Goal: Transaction & Acquisition: Subscribe to service/newsletter

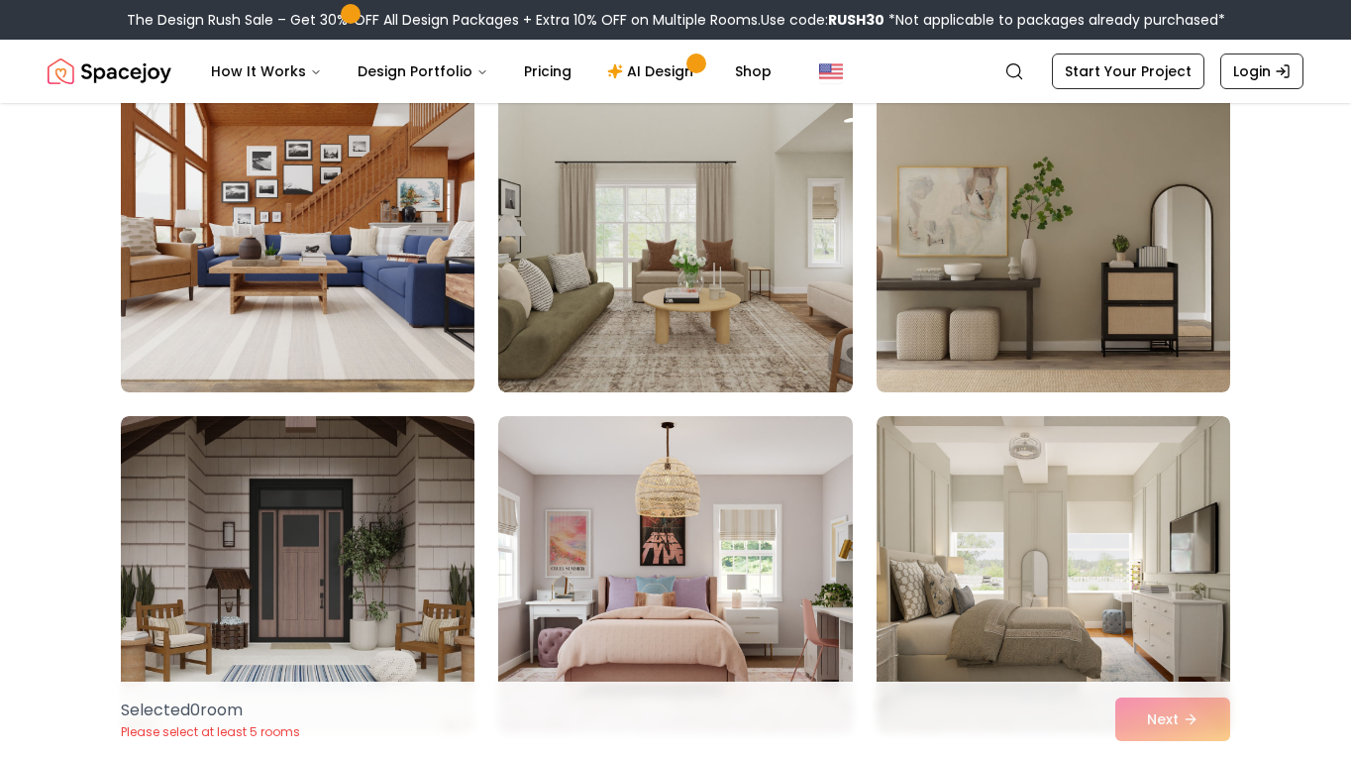
scroll to position [5747, 0]
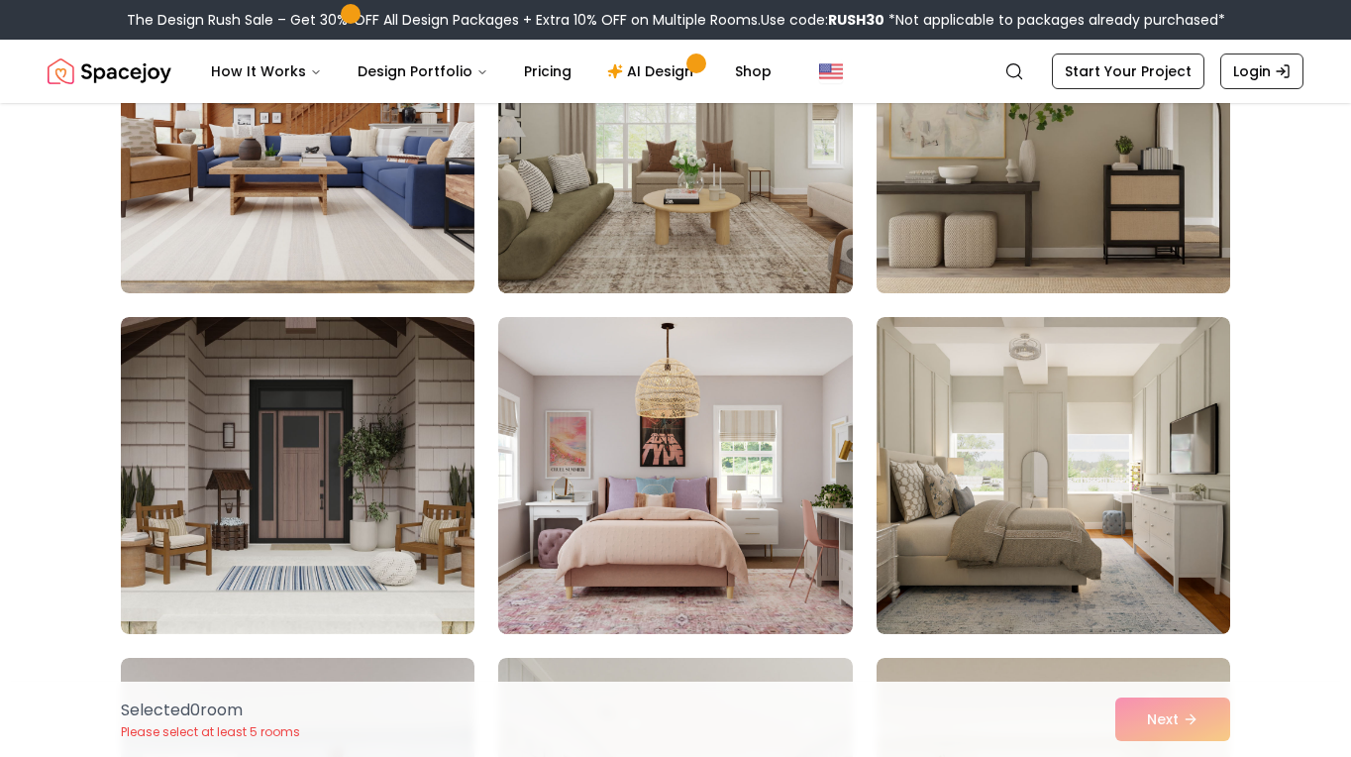
click at [1002, 205] on img at bounding box center [1054, 134] width 372 height 333
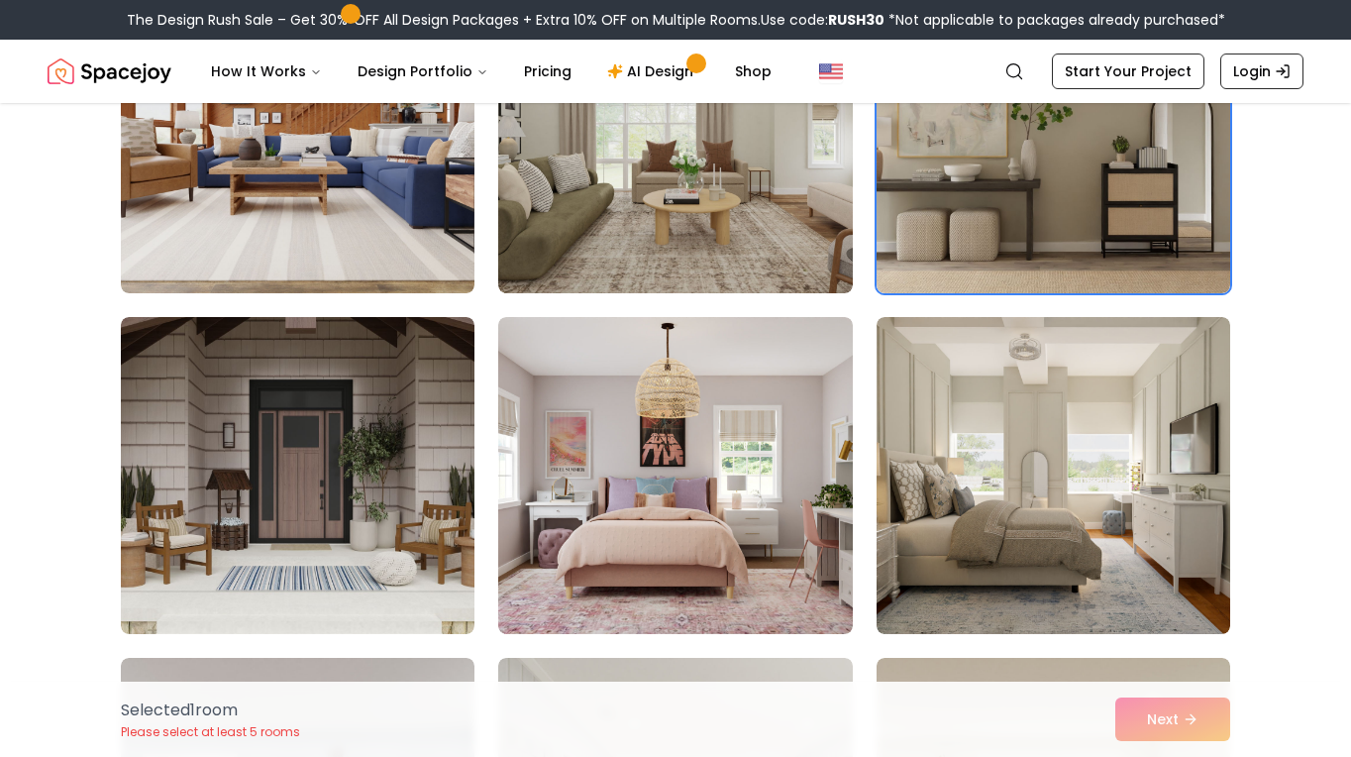
click at [1173, 705] on div "Selected 1 room Please select at least 5 rooms Next" at bounding box center [675, 719] width 1141 height 75
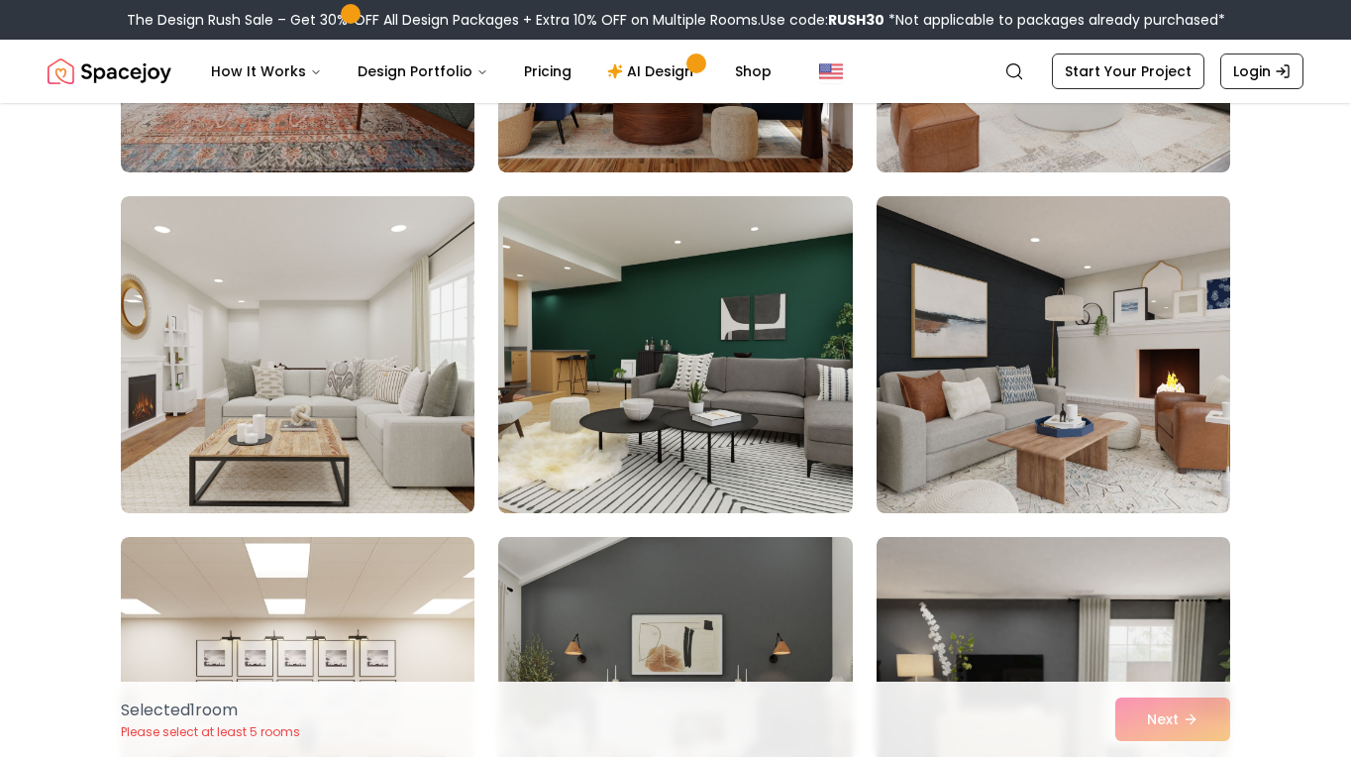
scroll to position [7233, 0]
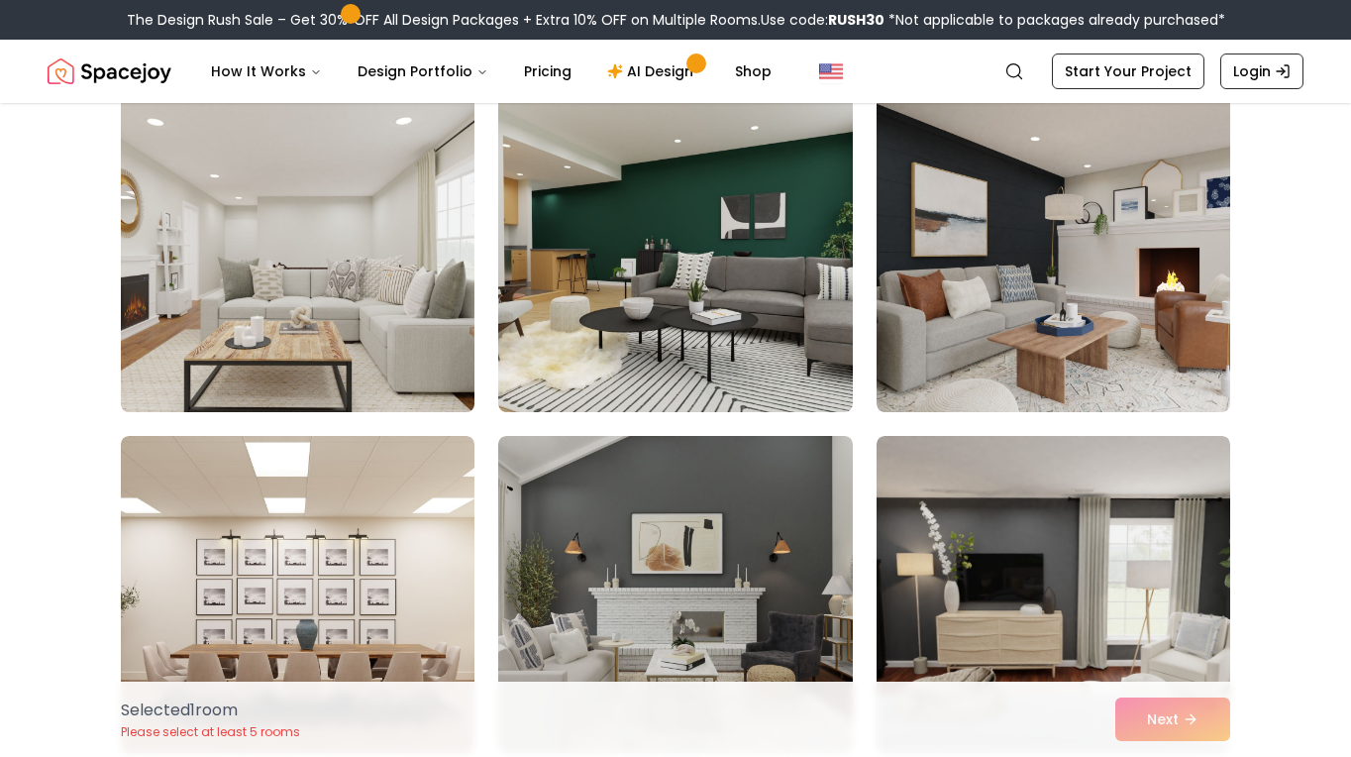
click at [227, 284] on img at bounding box center [298, 253] width 372 height 333
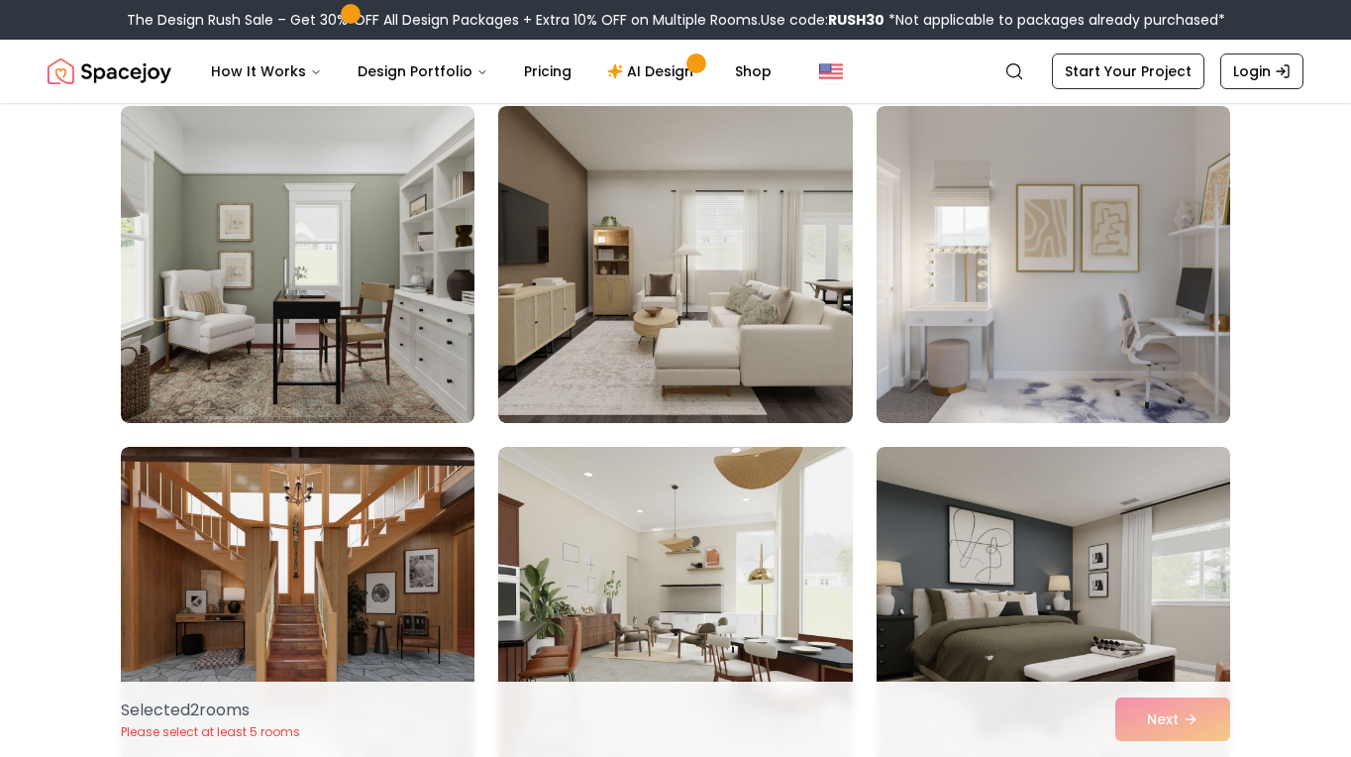
scroll to position [8719, 0]
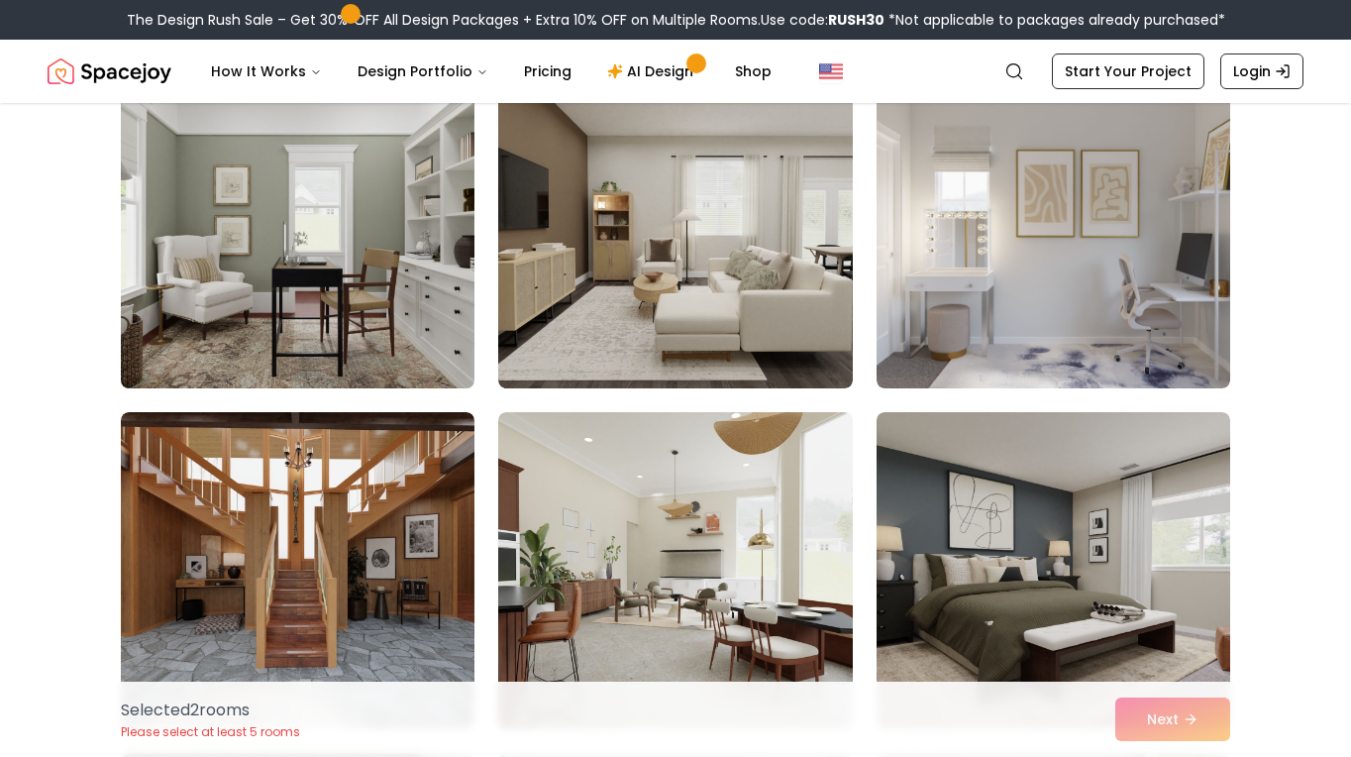
click at [214, 260] on img at bounding box center [298, 229] width 372 height 333
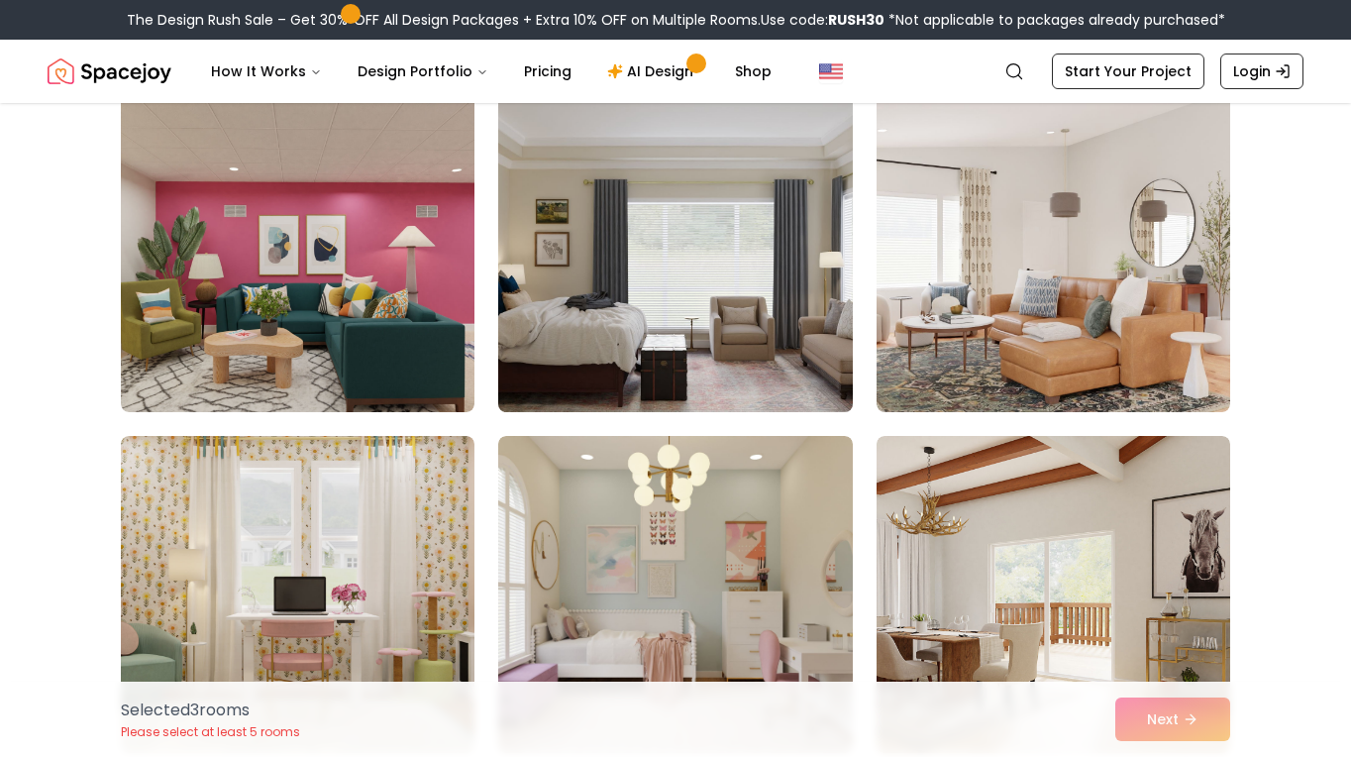
scroll to position [9809, 0]
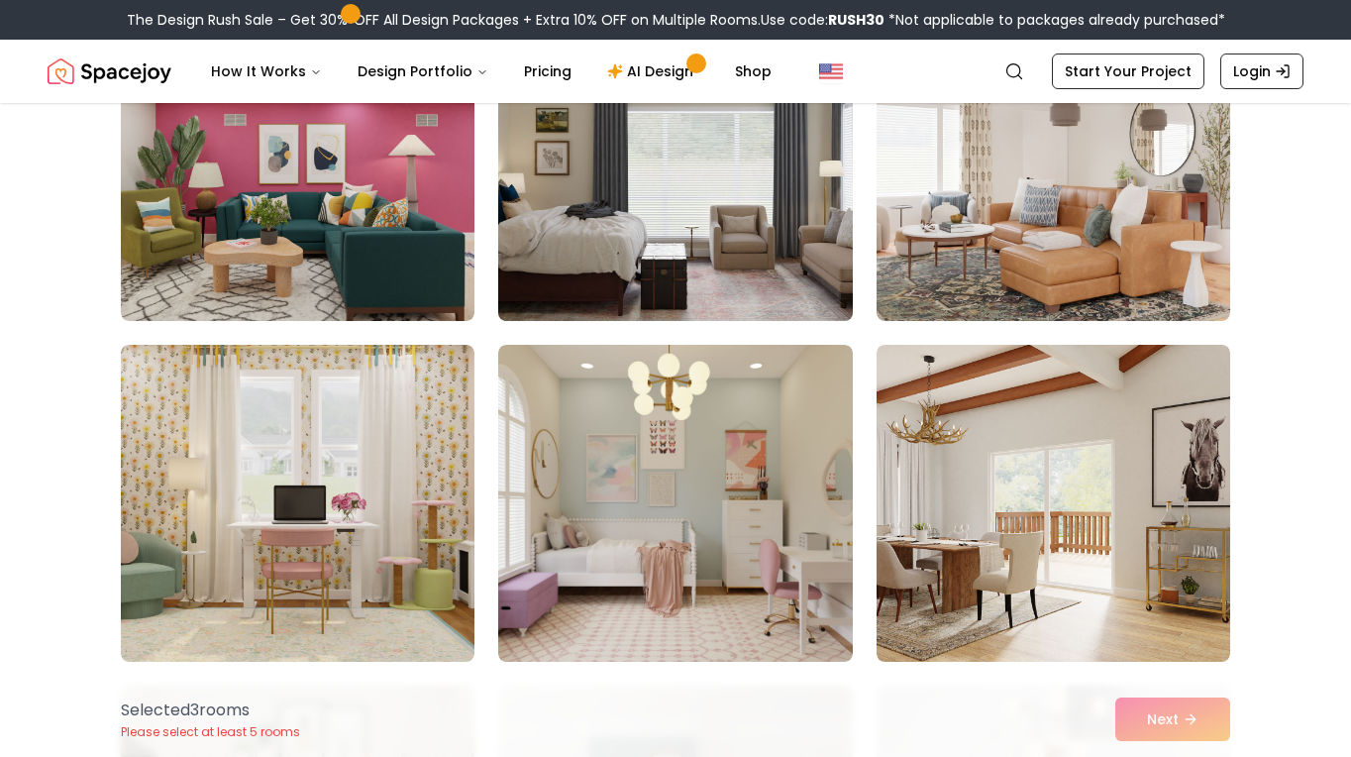
click at [782, 219] on img at bounding box center [675, 162] width 372 height 333
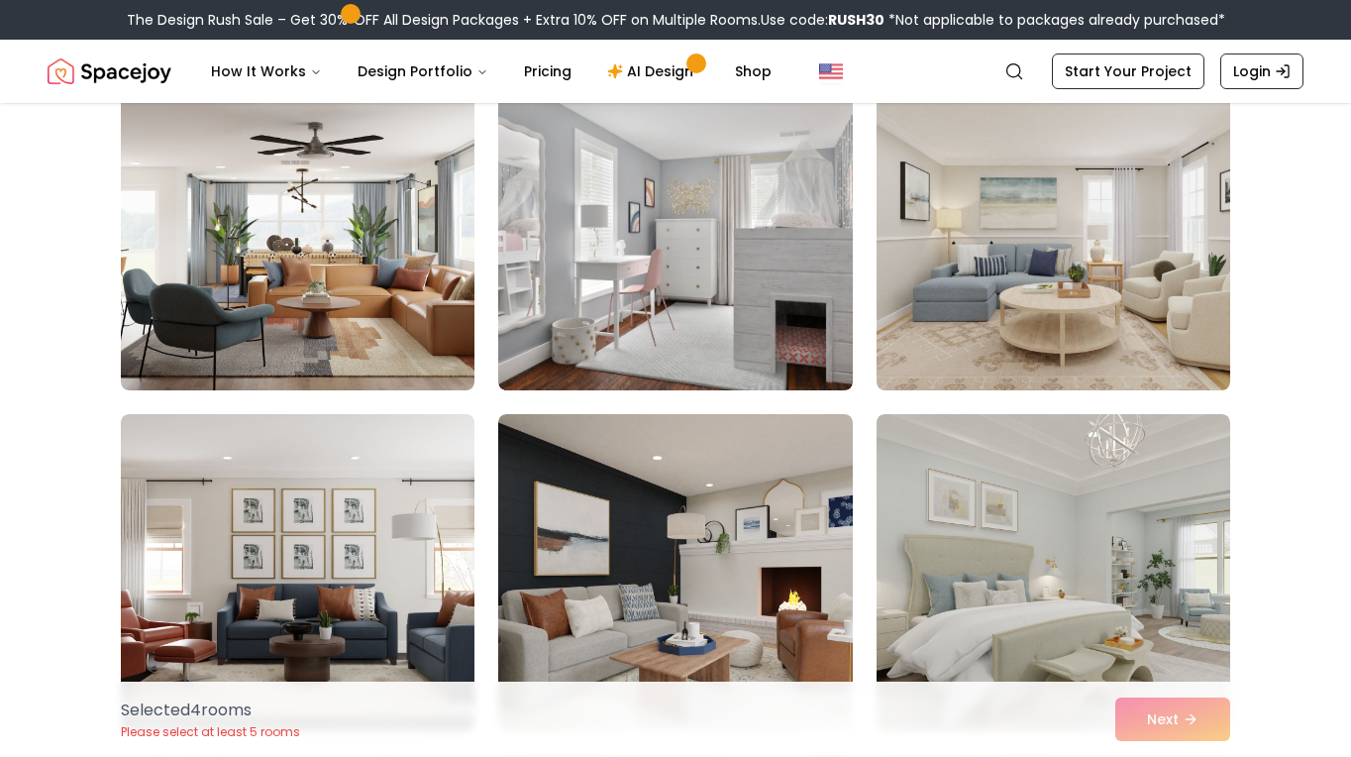
scroll to position [198, 0]
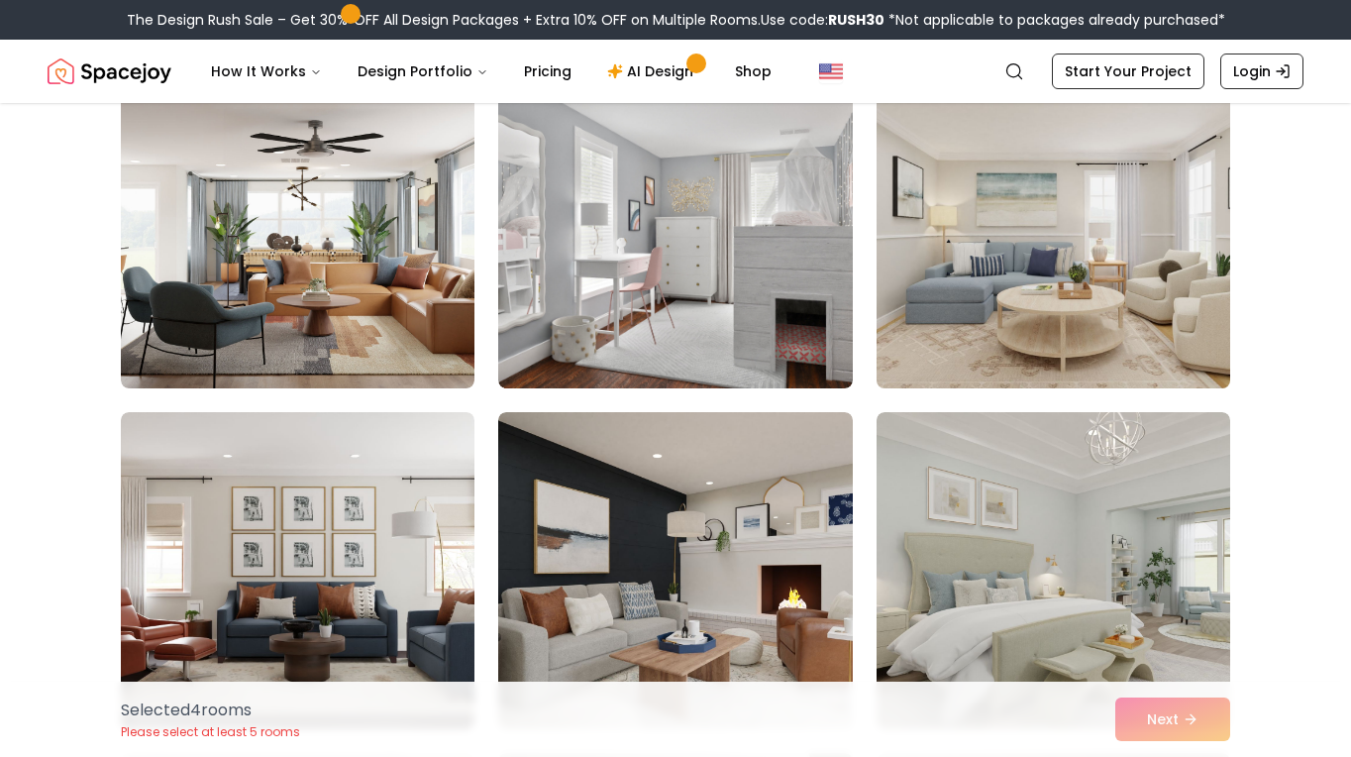
click at [1096, 215] on img at bounding box center [1054, 229] width 372 height 333
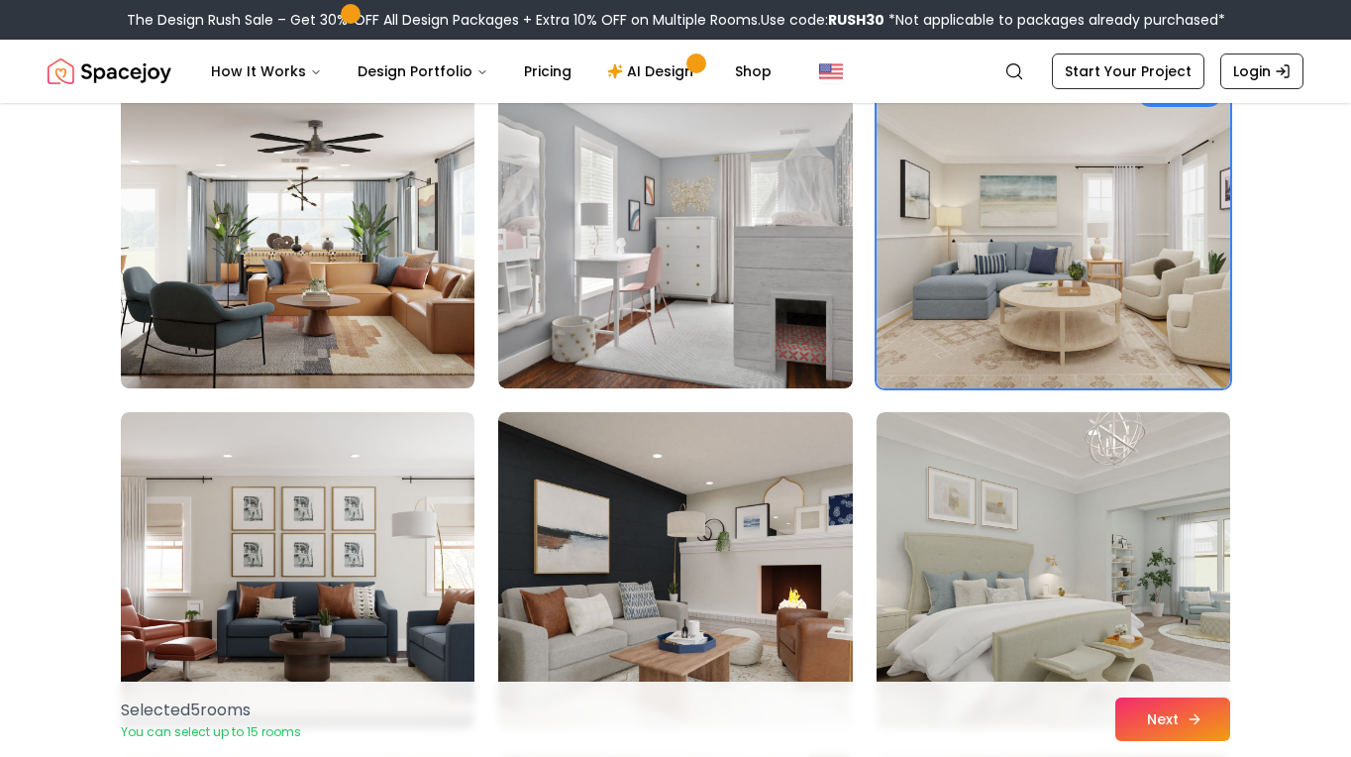
click at [1186, 700] on button "Next" at bounding box center [1173, 720] width 115 height 44
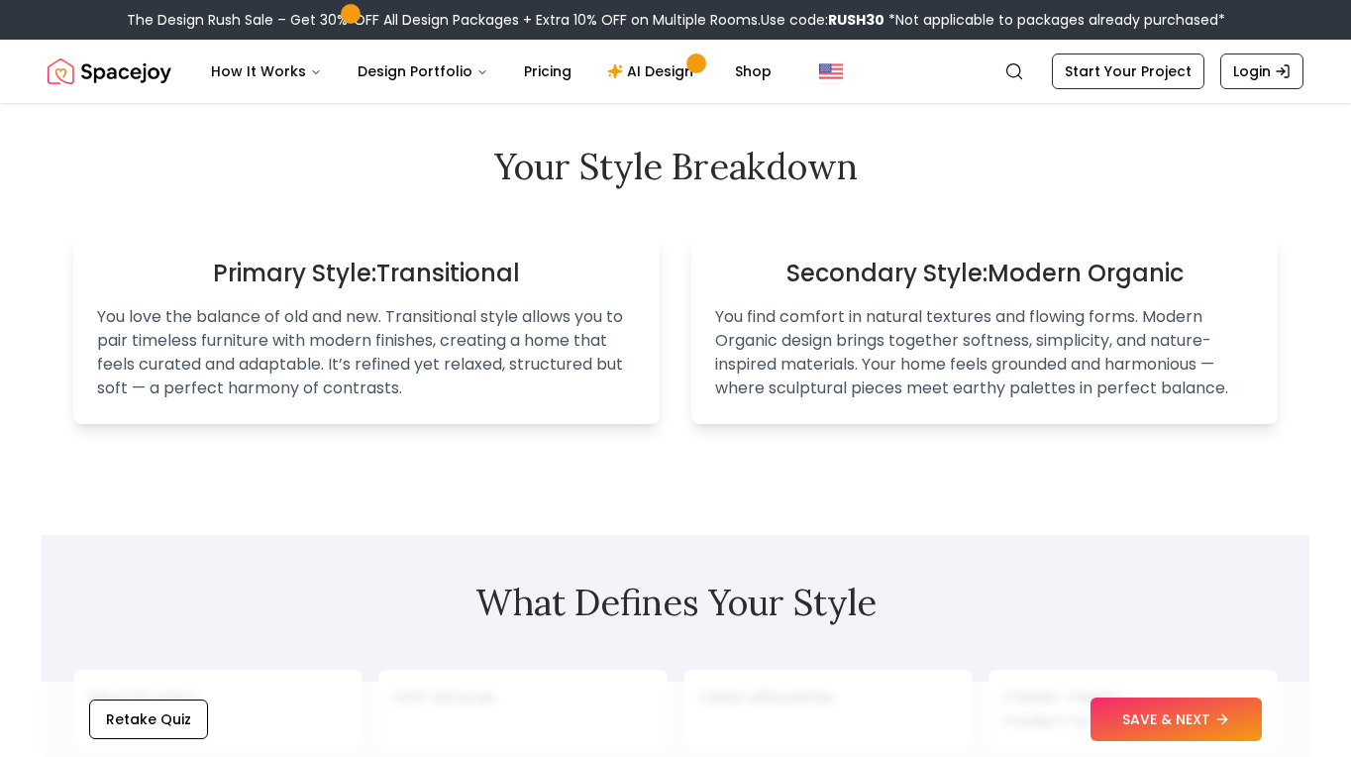
scroll to position [1585, 0]
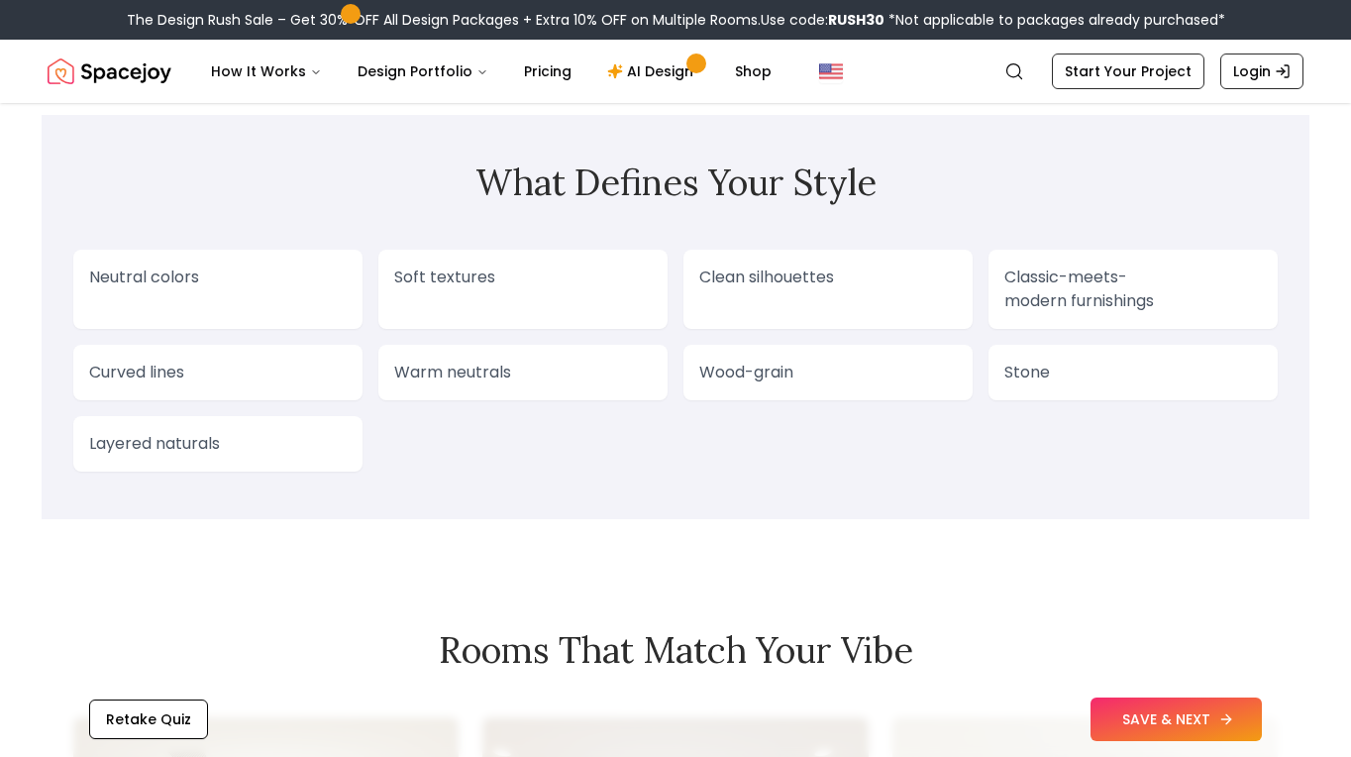
click at [1157, 733] on button "SAVE & NEXT" at bounding box center [1176, 720] width 171 height 44
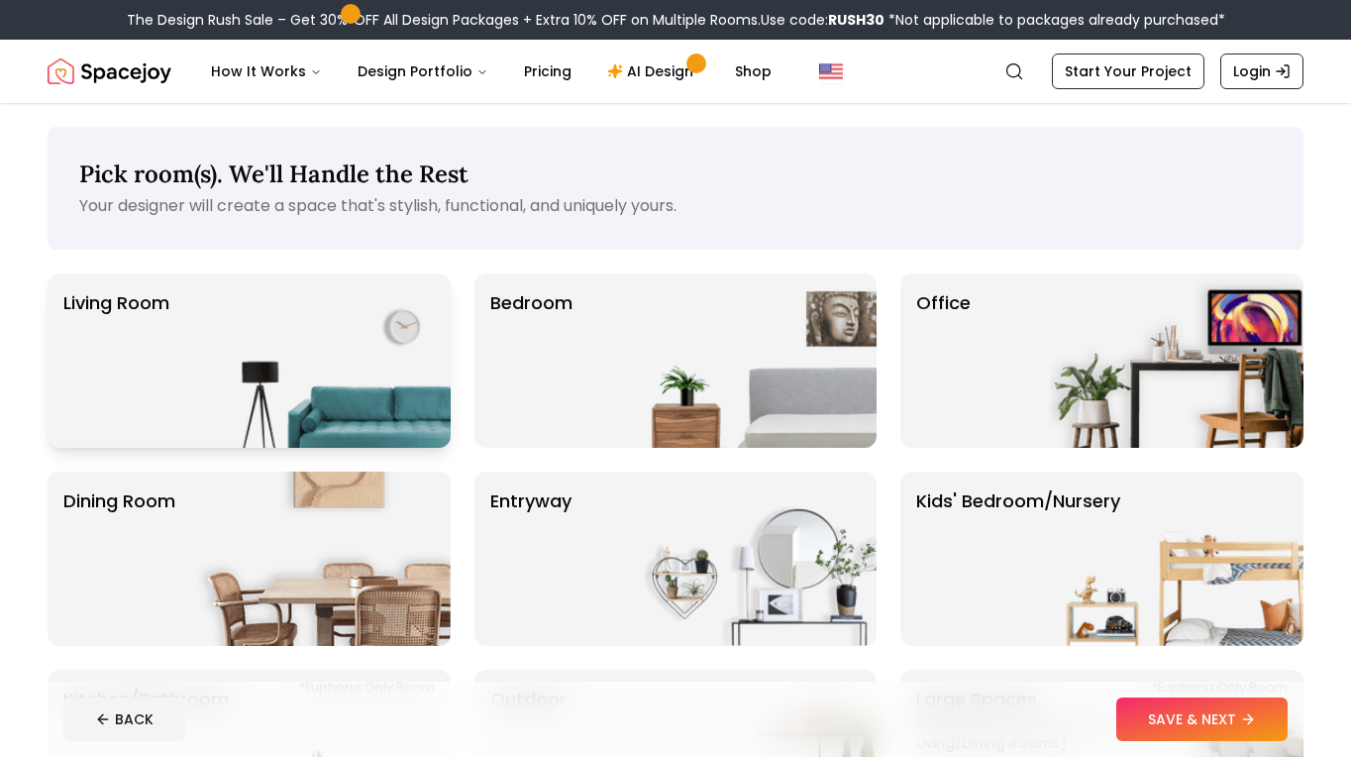
click at [247, 325] on img at bounding box center [324, 360] width 254 height 174
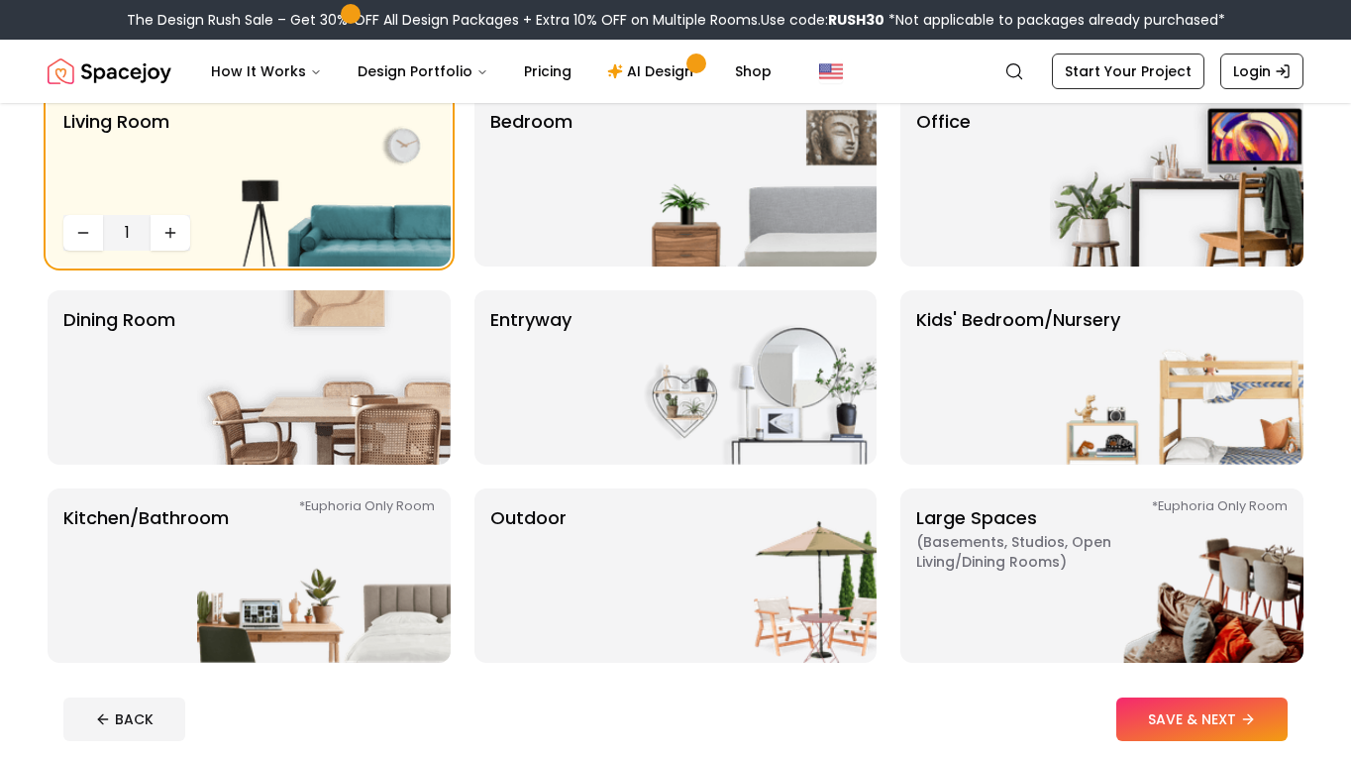
scroll to position [198, 0]
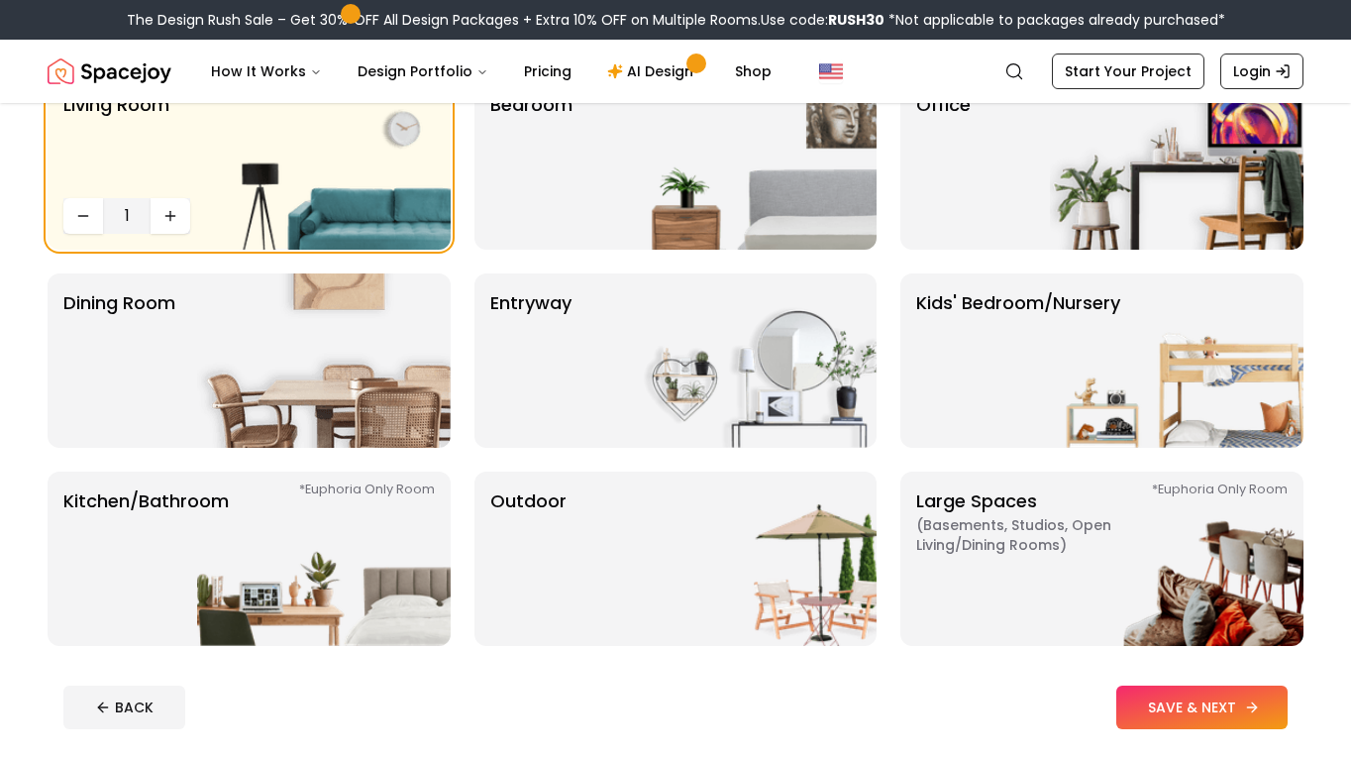
click at [1200, 705] on button "SAVE & NEXT" at bounding box center [1202, 708] width 171 height 44
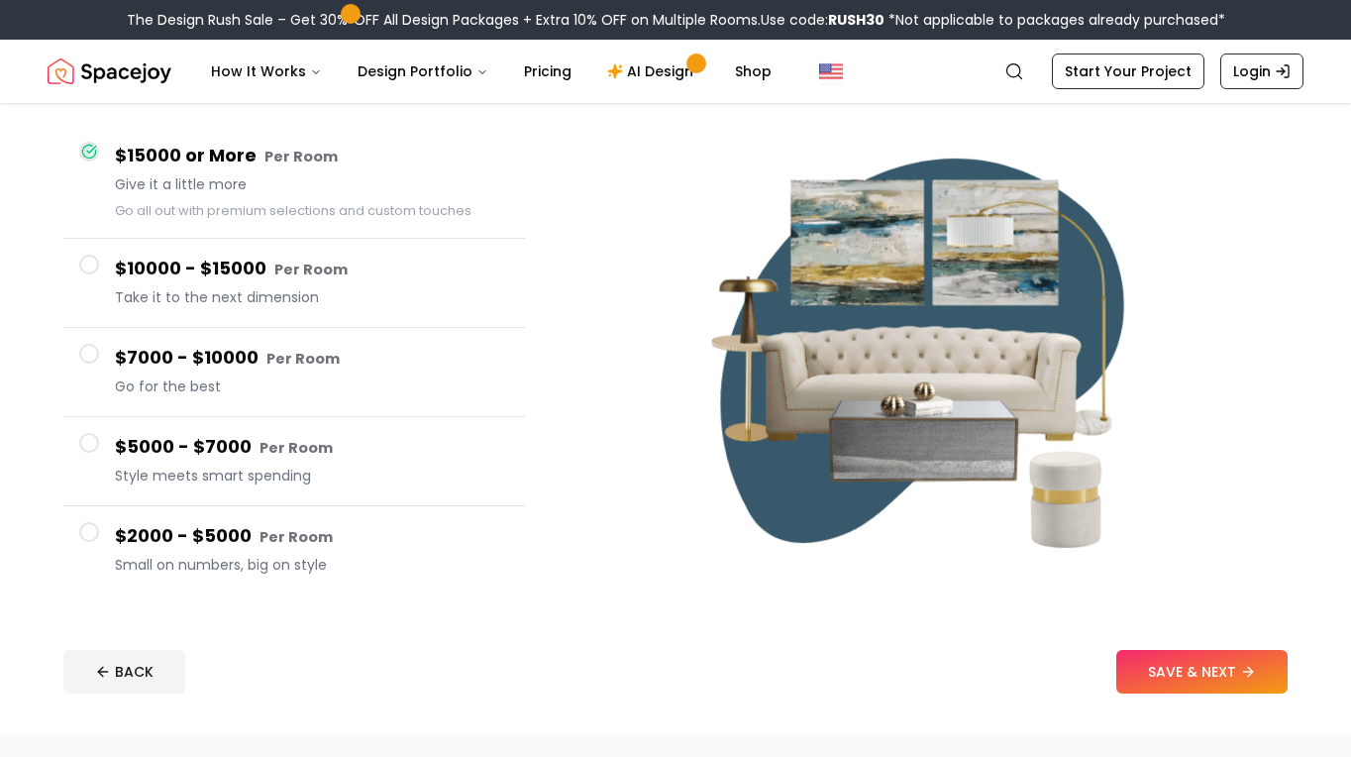
scroll to position [198, 0]
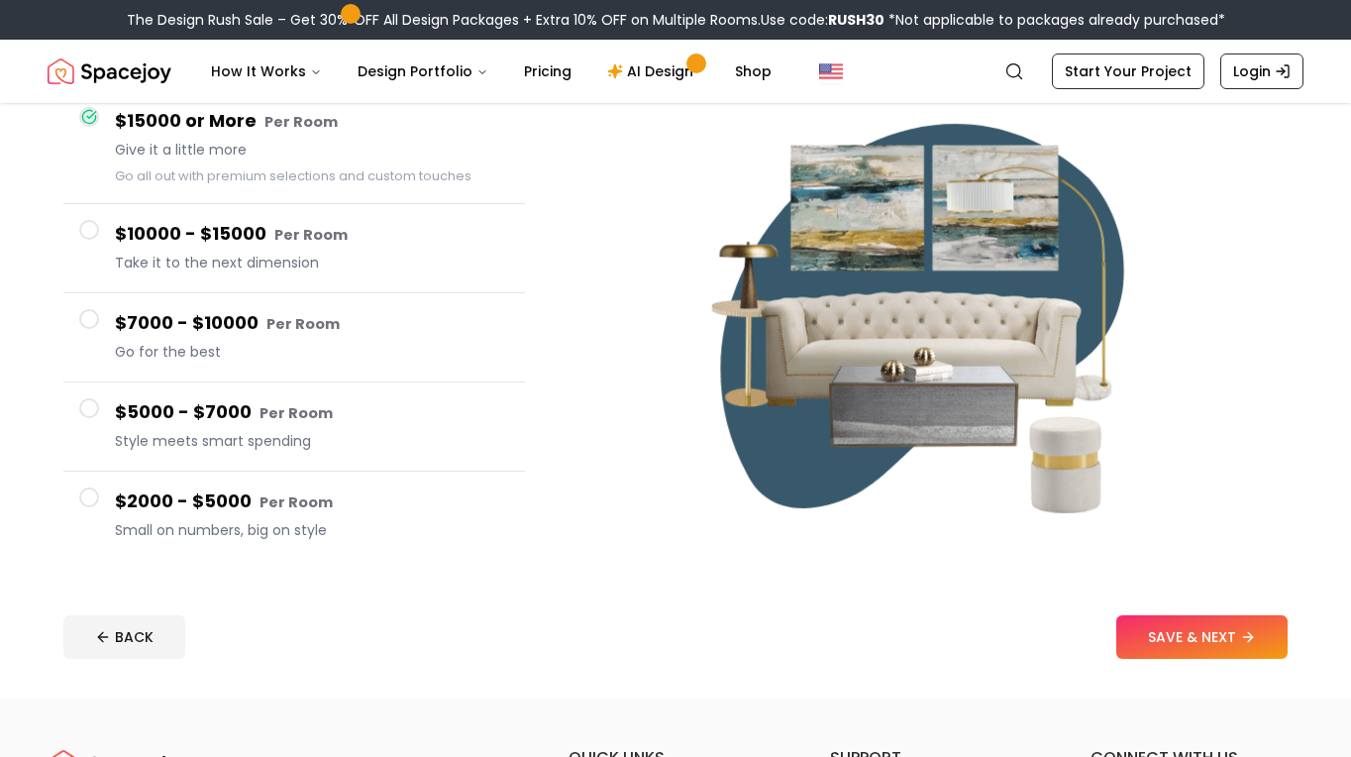
click at [331, 517] on div "$2000 - $5000 Per Room Small on numbers, big on style" at bounding box center [312, 515] width 394 height 56
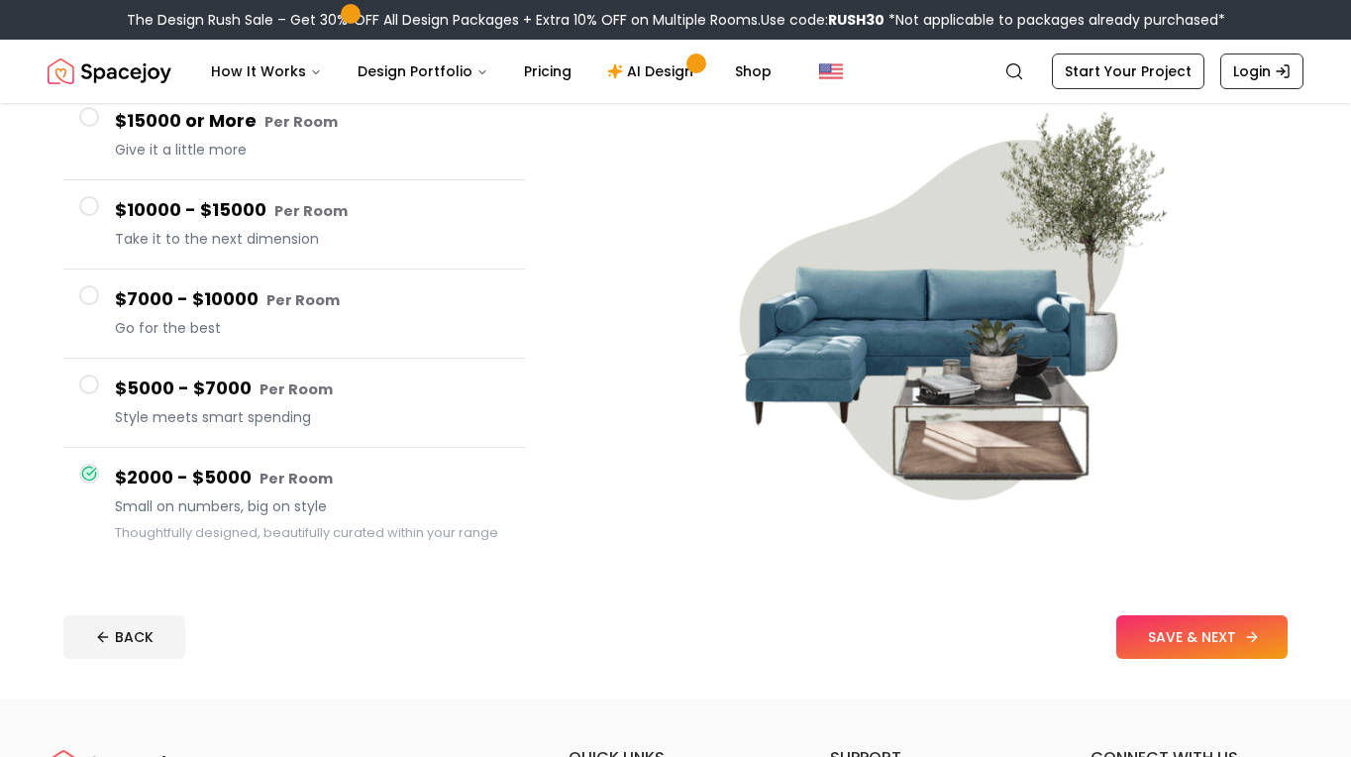
click at [1215, 640] on button "SAVE & NEXT" at bounding box center [1202, 637] width 171 height 44
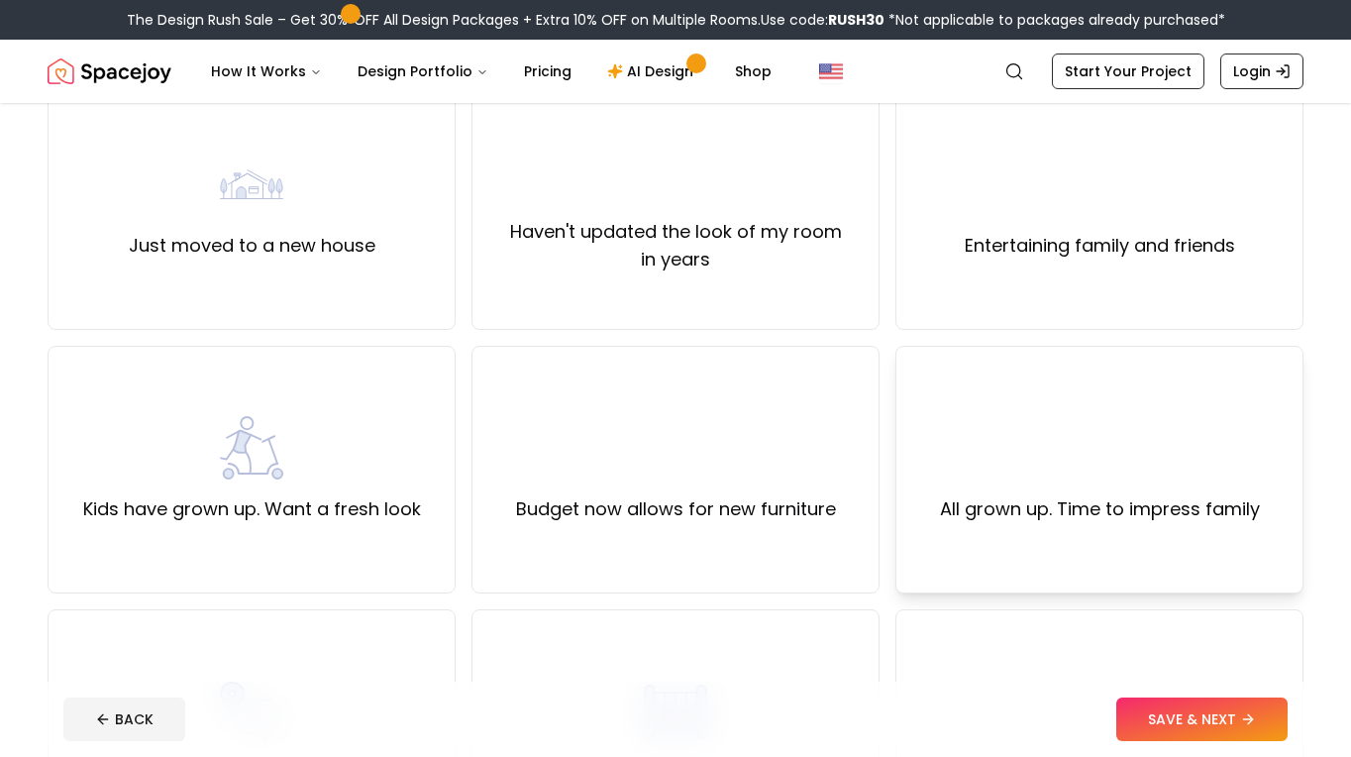
scroll to position [198, 0]
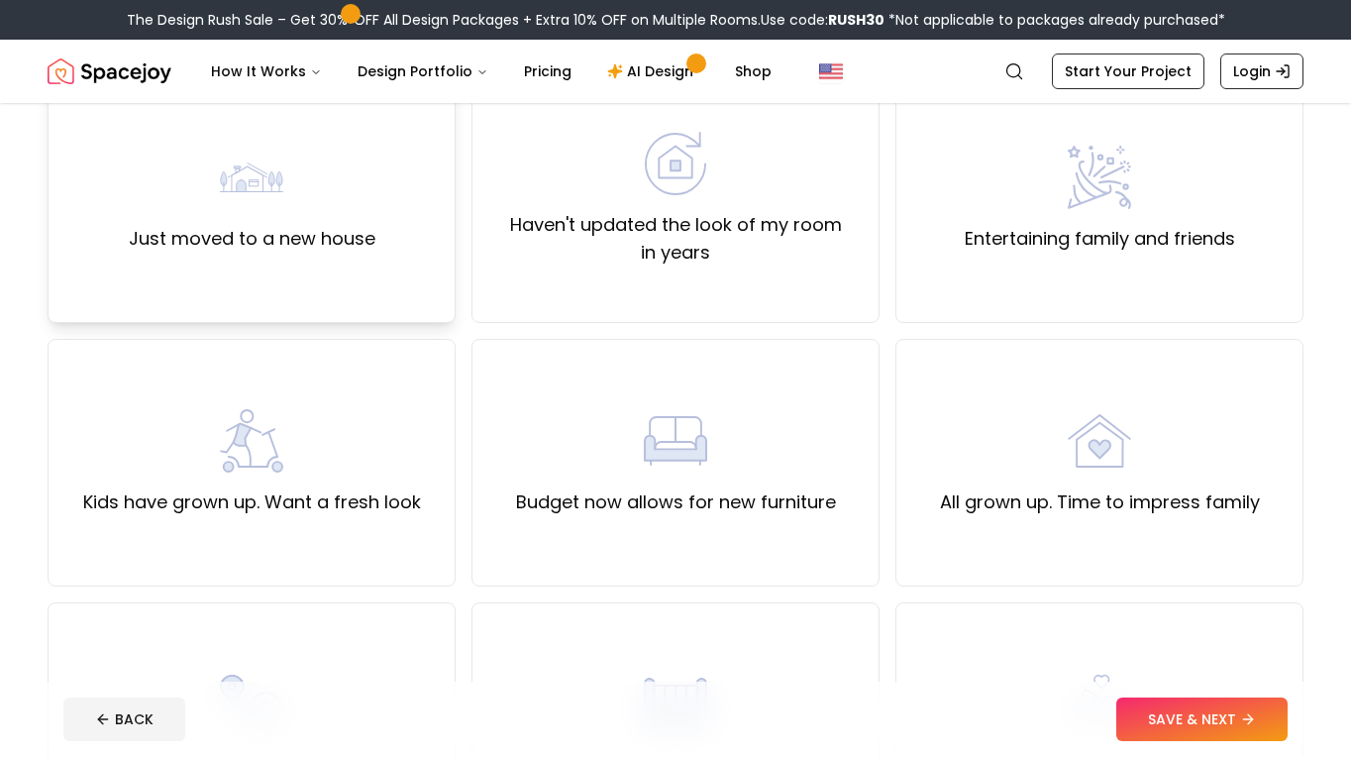
click at [367, 199] on div "Just moved to a new house" at bounding box center [252, 199] width 247 height 107
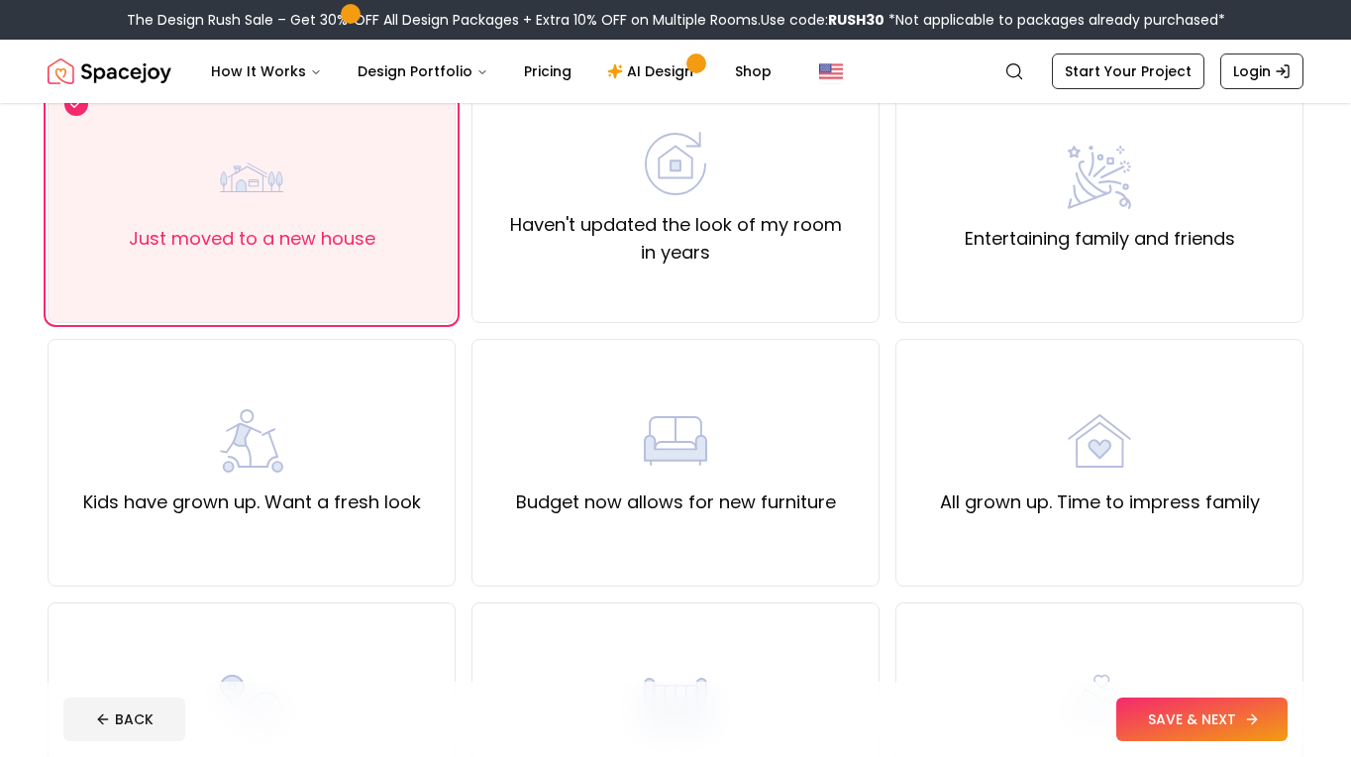
click at [1179, 722] on button "SAVE & NEXT" at bounding box center [1202, 720] width 171 height 44
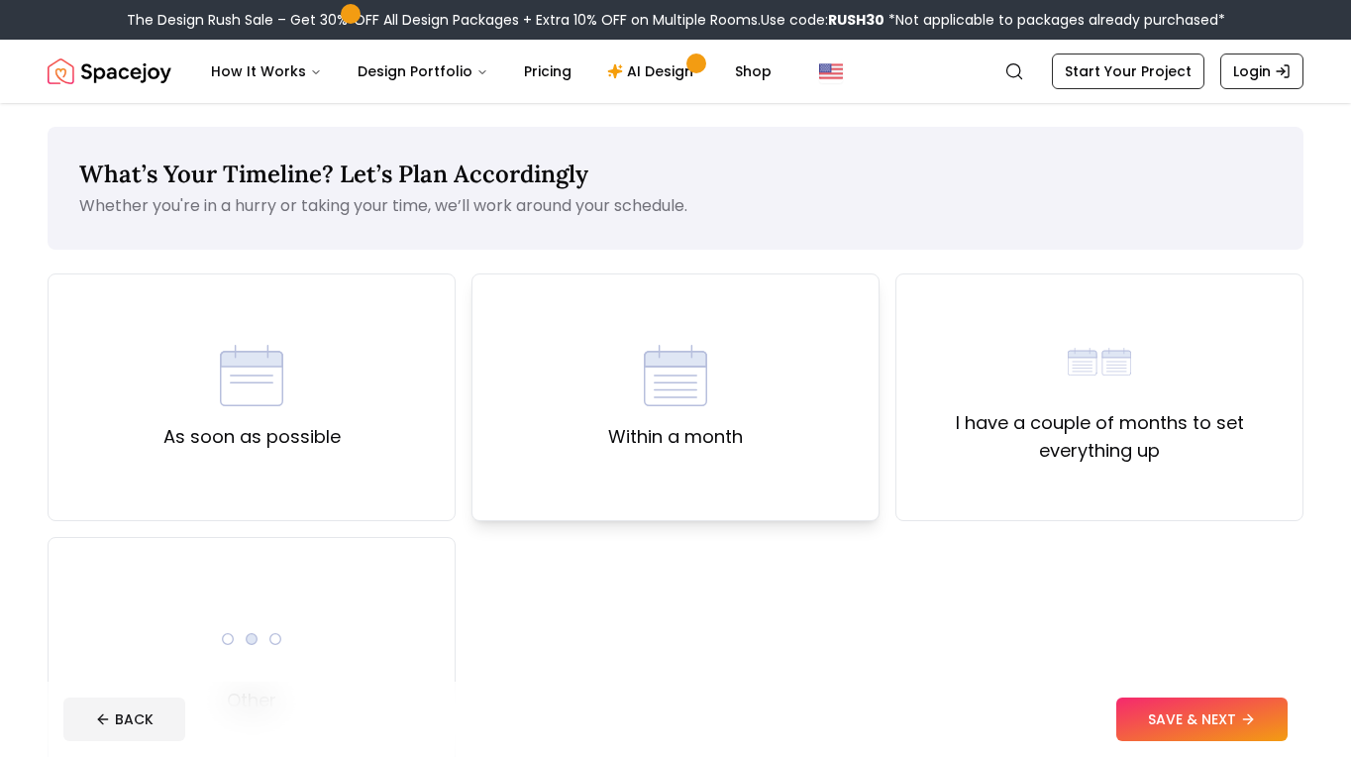
click at [860, 451] on div "Within a month" at bounding box center [676, 397] width 408 height 248
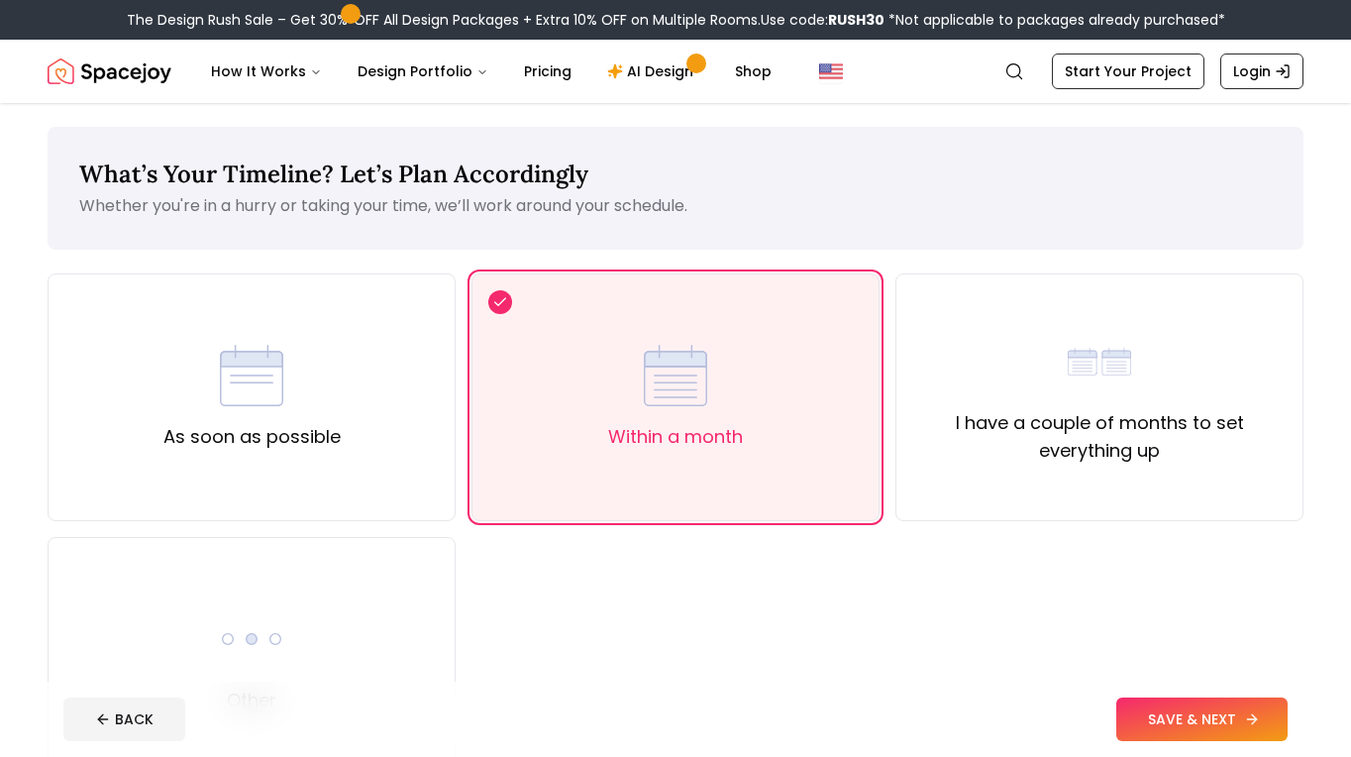
click at [1182, 701] on button "SAVE & NEXT" at bounding box center [1202, 720] width 171 height 44
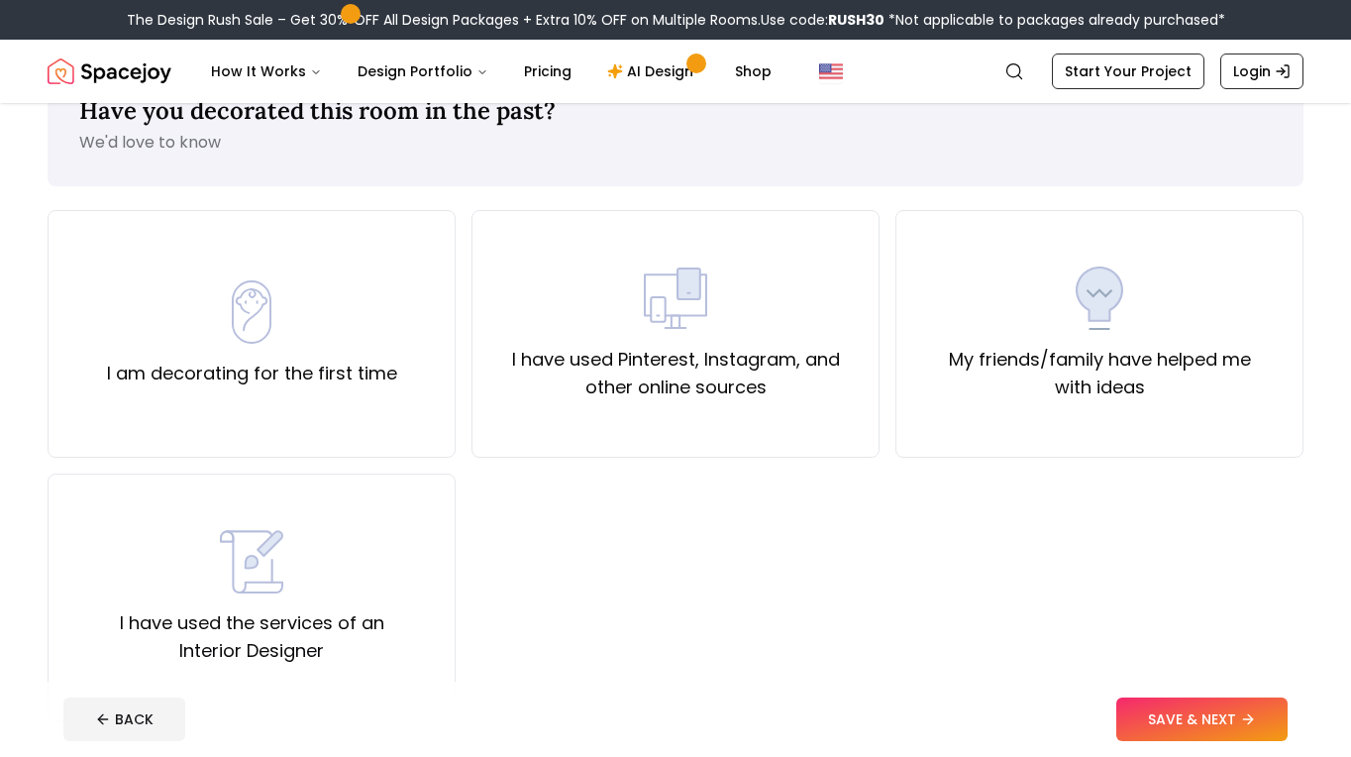
scroll to position [99, 0]
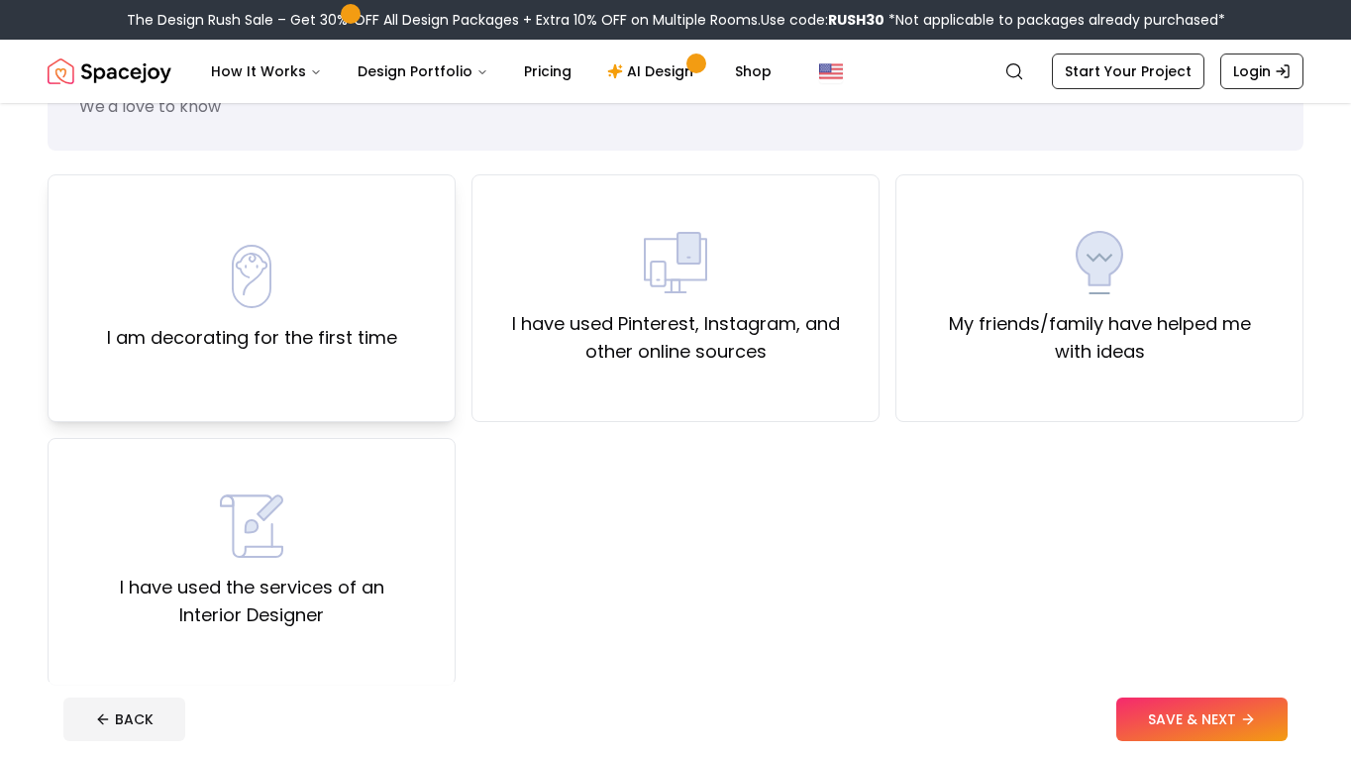
click at [406, 319] on div "I am decorating for the first time" at bounding box center [252, 298] width 408 height 248
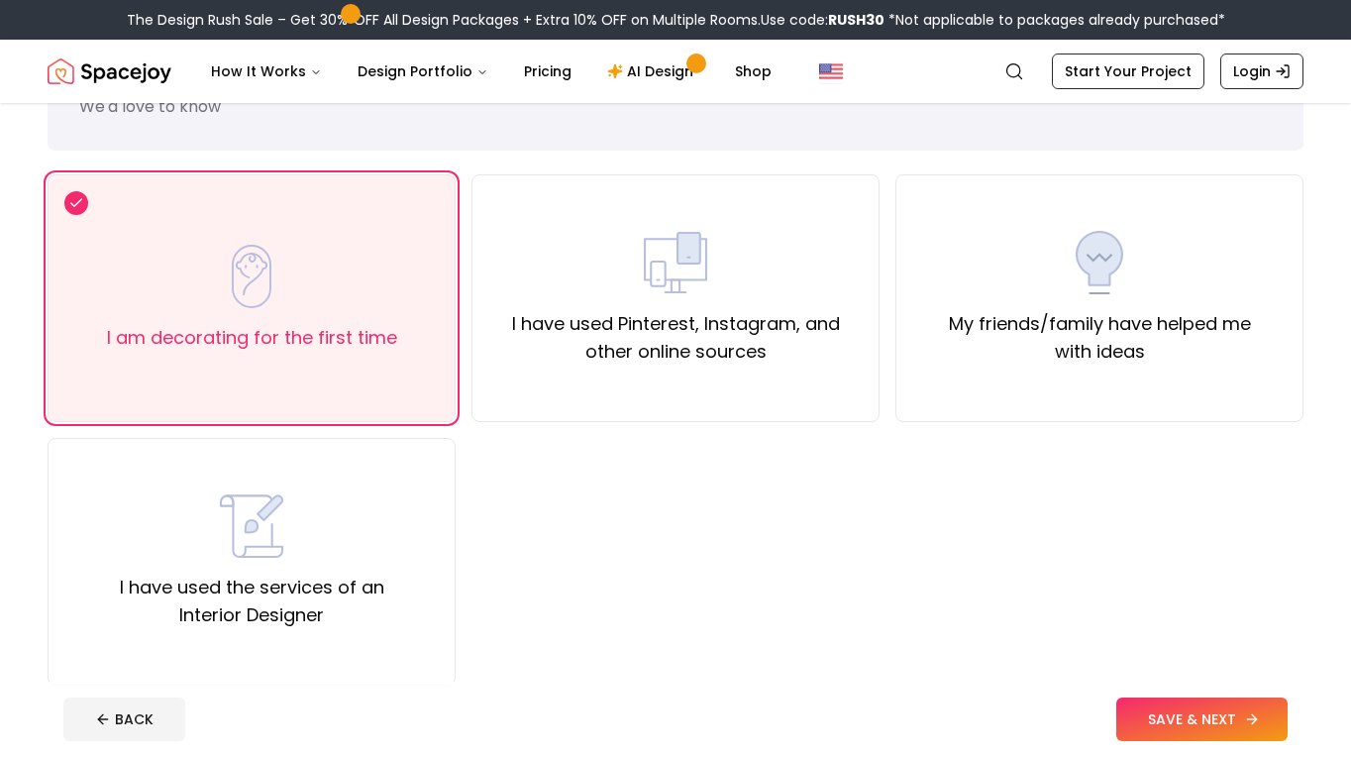
drag, startPoint x: 1195, startPoint y: 709, endPoint x: 1159, endPoint y: 687, distance: 42.3
click at [1194, 708] on button "SAVE & NEXT" at bounding box center [1202, 720] width 171 height 44
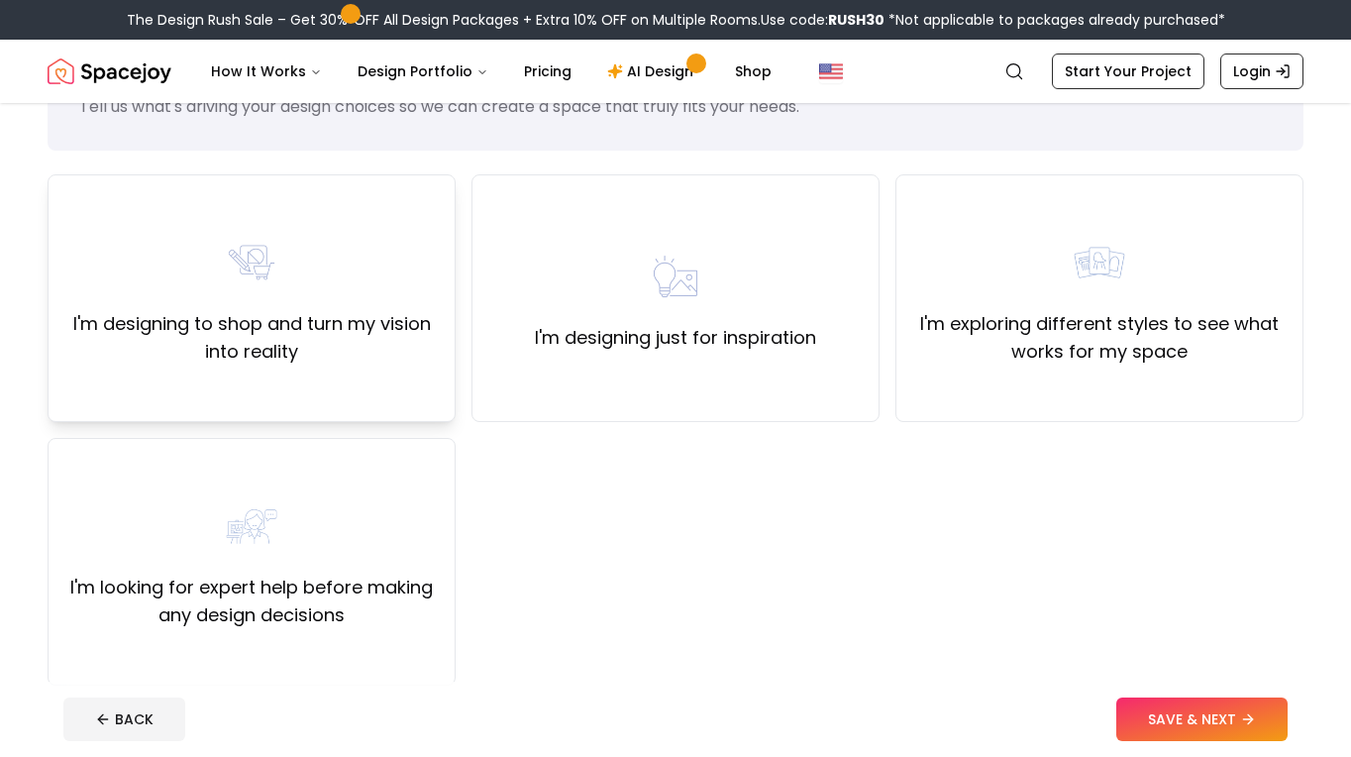
click at [413, 383] on div "I'm designing to shop and turn my vision into reality" at bounding box center [252, 298] width 408 height 248
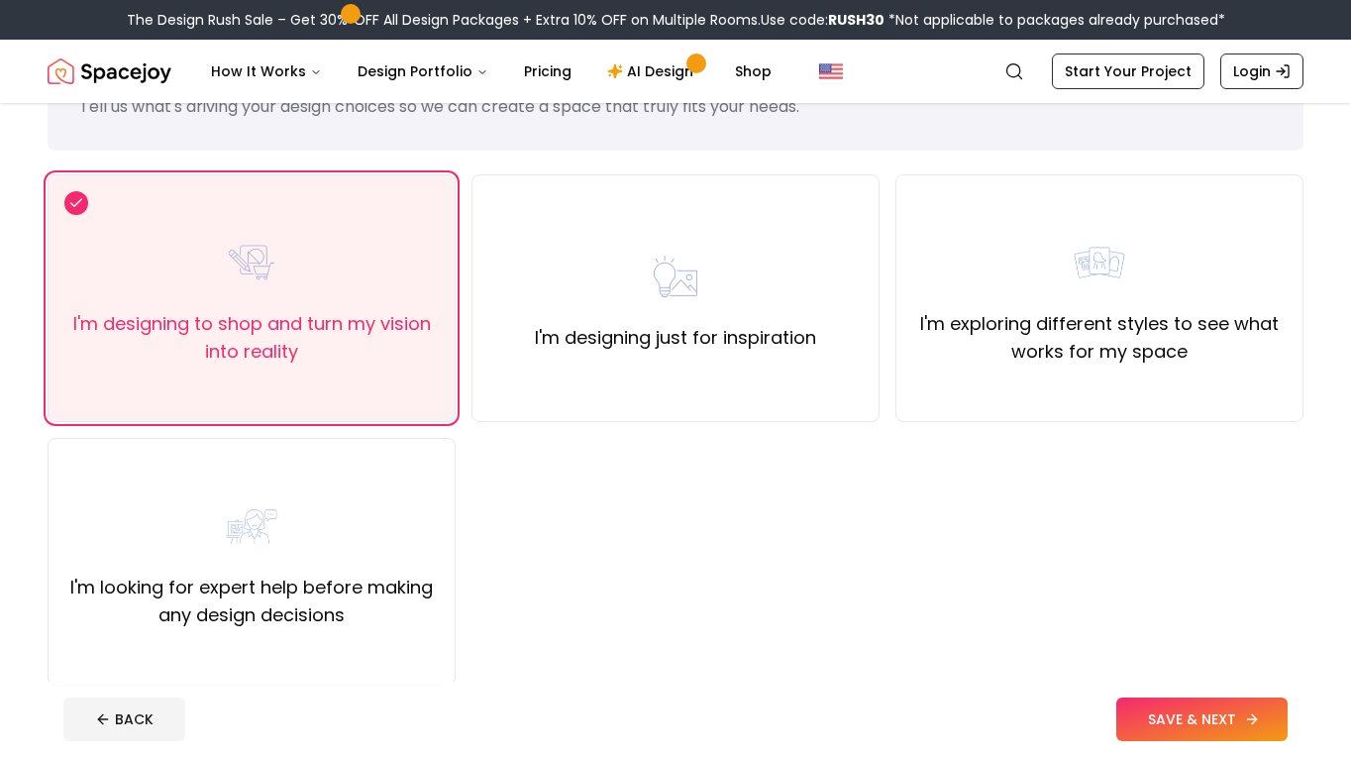
click at [1213, 719] on button "SAVE & NEXT" at bounding box center [1202, 720] width 171 height 44
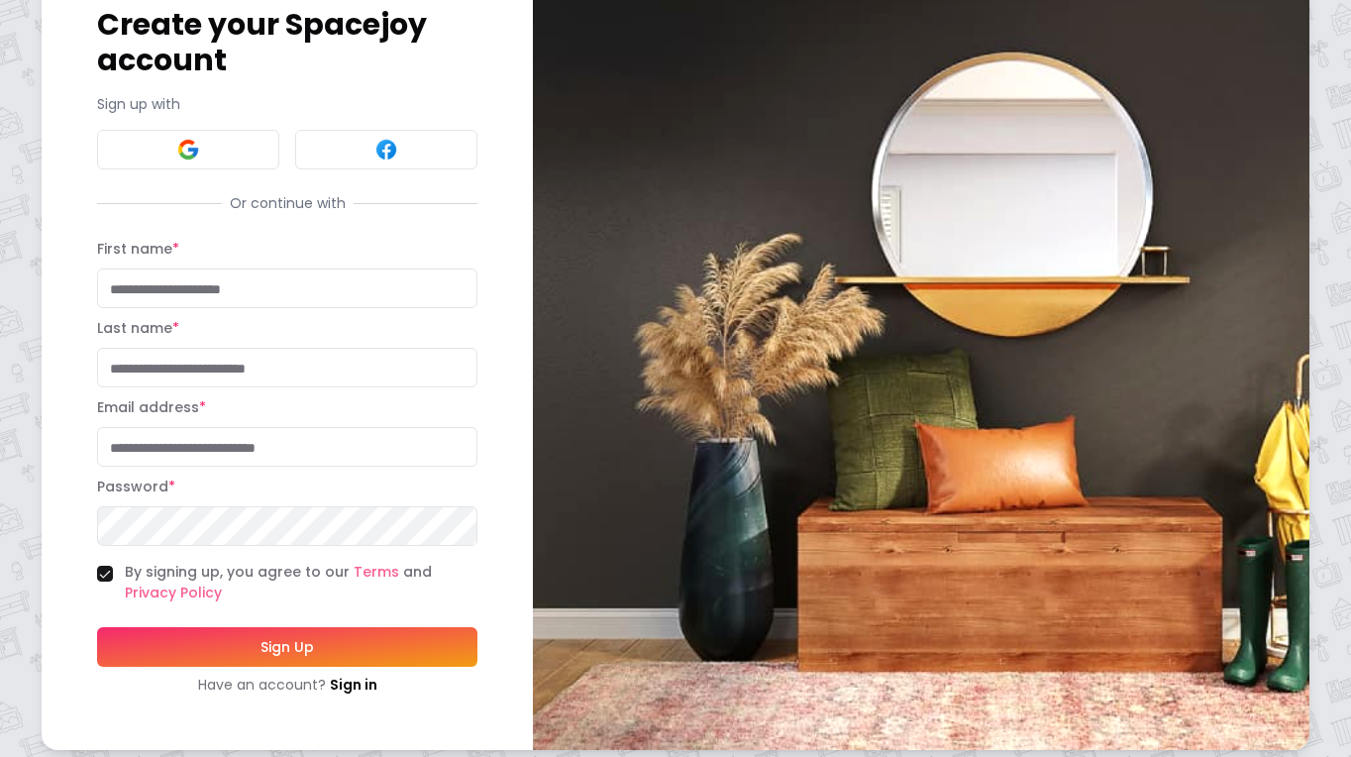
scroll to position [116, 0]
